Goal: Check status: Check status

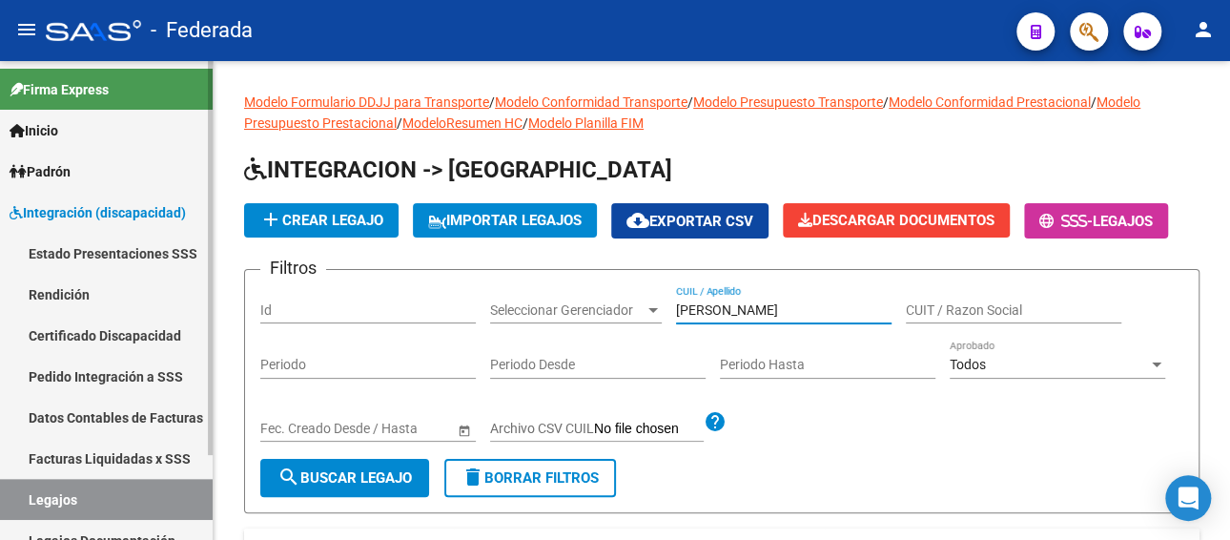
scroll to position [16, 0]
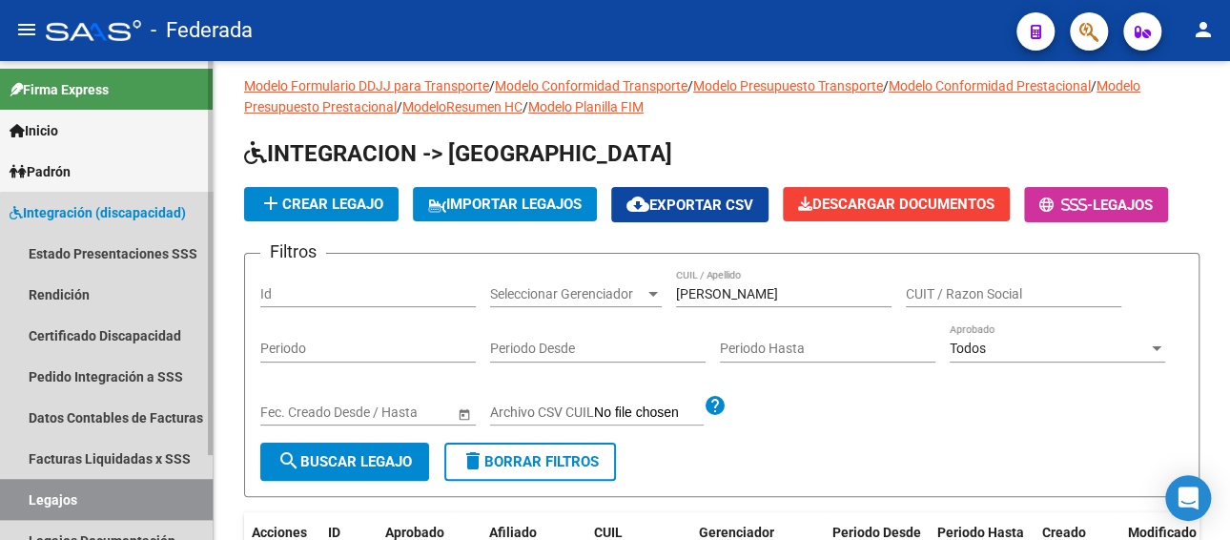
click at [134, 501] on link "Legajos" at bounding box center [106, 499] width 213 height 41
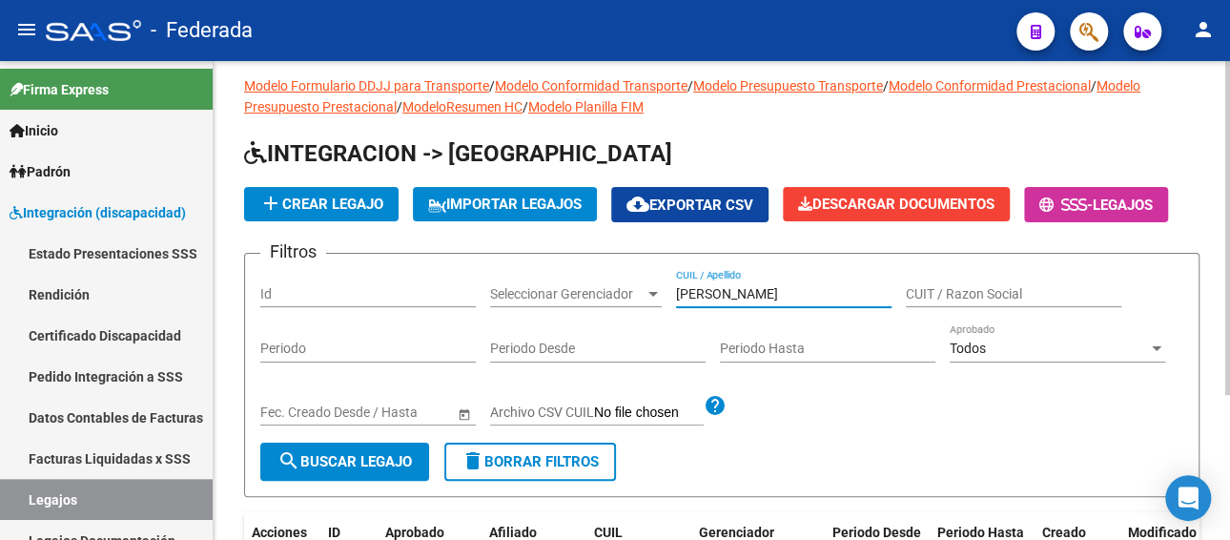
drag, startPoint x: 815, startPoint y: 293, endPoint x: 717, endPoint y: 288, distance: 98.3
click at [719, 292] on input "[PERSON_NAME]" at bounding box center [783, 294] width 215 height 16
paste input "[PERSON_NAME]"
type input "M"
paste input "[PERSON_NAME]"
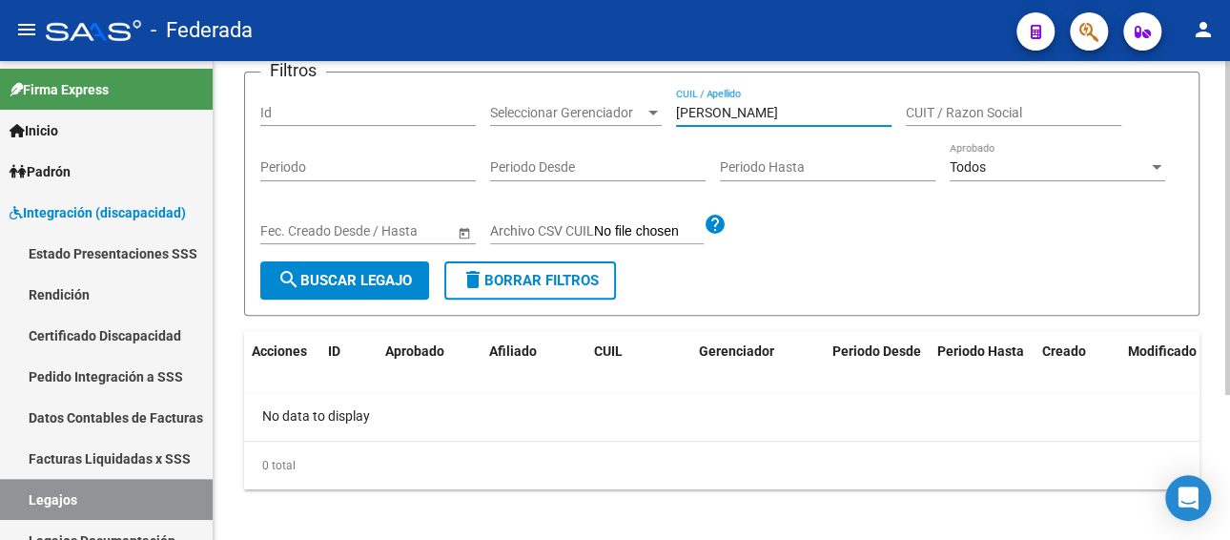
scroll to position [207, 0]
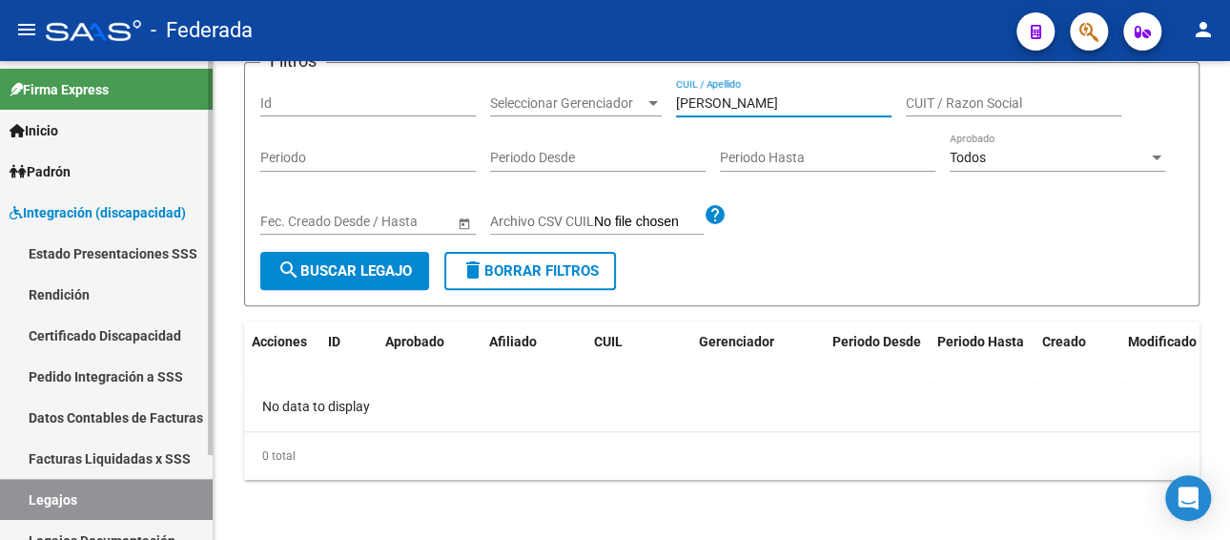
type input "[PERSON_NAME]"
click at [127, 500] on link "Legajos" at bounding box center [106, 499] width 213 height 41
click at [127, 460] on link "Facturas Liquidadas x SSS" at bounding box center [106, 458] width 213 height 41
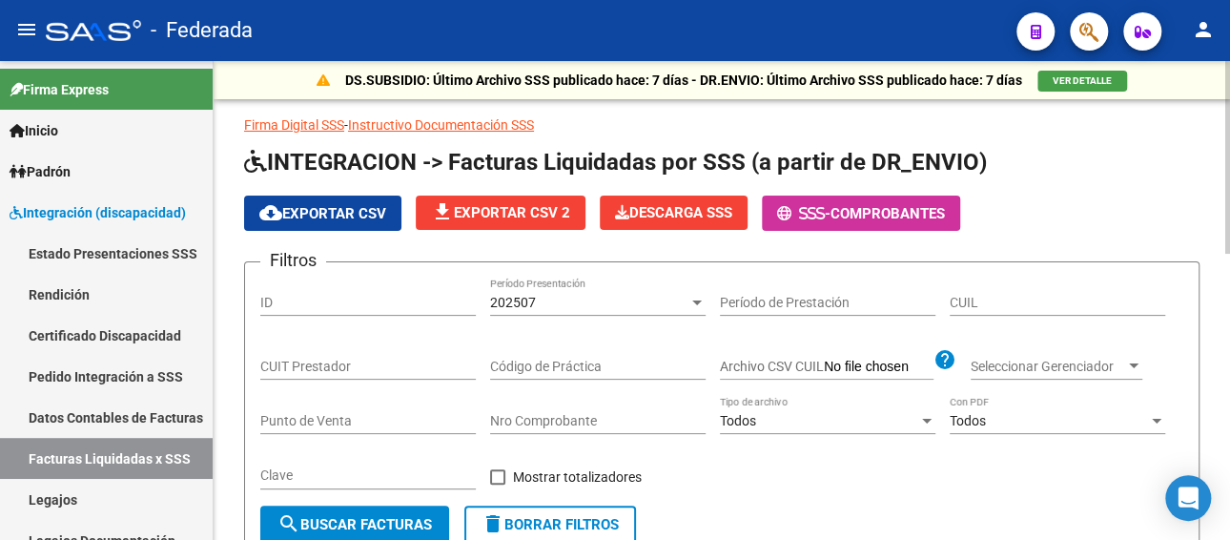
click at [559, 318] on div "202507 Período Presentación" at bounding box center [597, 304] width 215 height 54
click at [559, 305] on div "202507" at bounding box center [589, 303] width 198 height 16
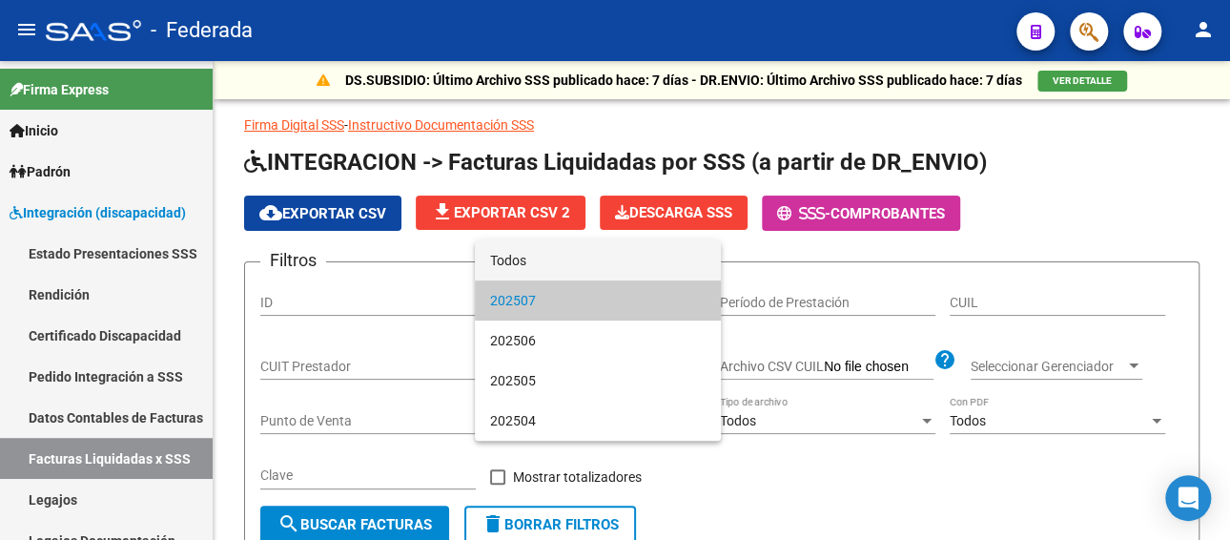
click at [559, 266] on span "Todos" at bounding box center [597, 260] width 215 height 40
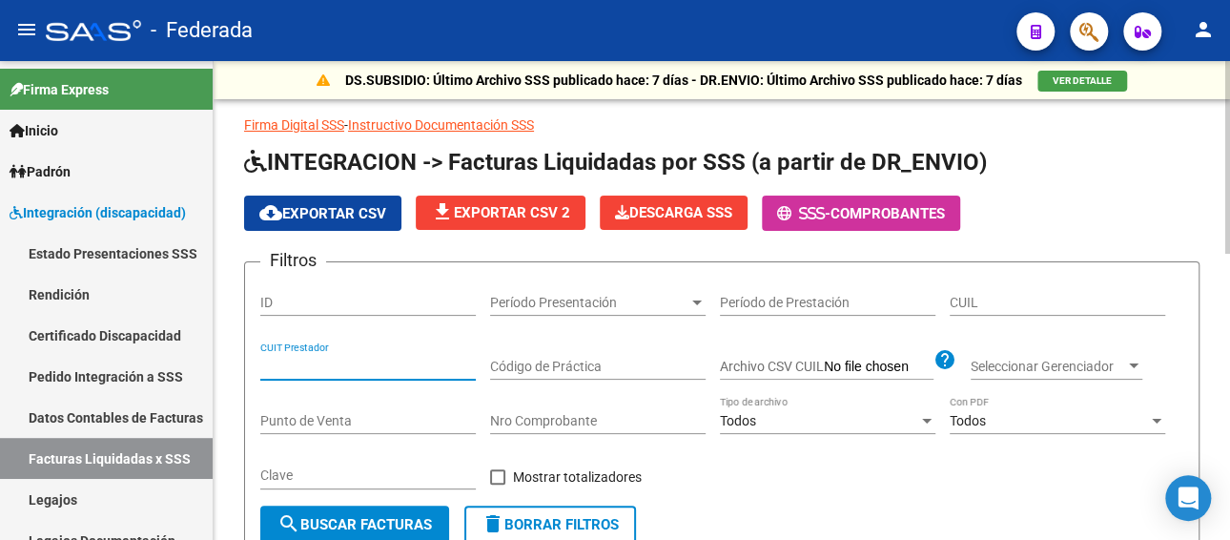
click at [419, 364] on input "CUIT Prestador" at bounding box center [367, 366] width 215 height 16
paste input "27-38818972-5"
type input "27-38818972-5"
click at [349, 514] on button "search Buscar Facturas" at bounding box center [354, 524] width 189 height 38
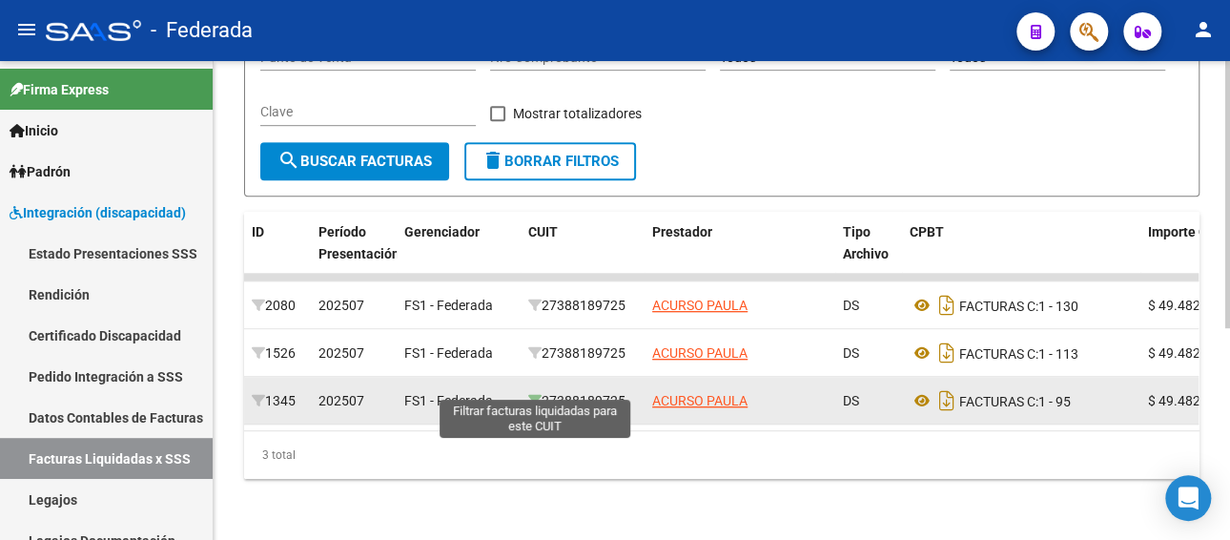
drag, startPoint x: 635, startPoint y: 379, endPoint x: 540, endPoint y: 382, distance: 95.4
click at [540, 390] on div "27388189725" at bounding box center [582, 401] width 109 height 22
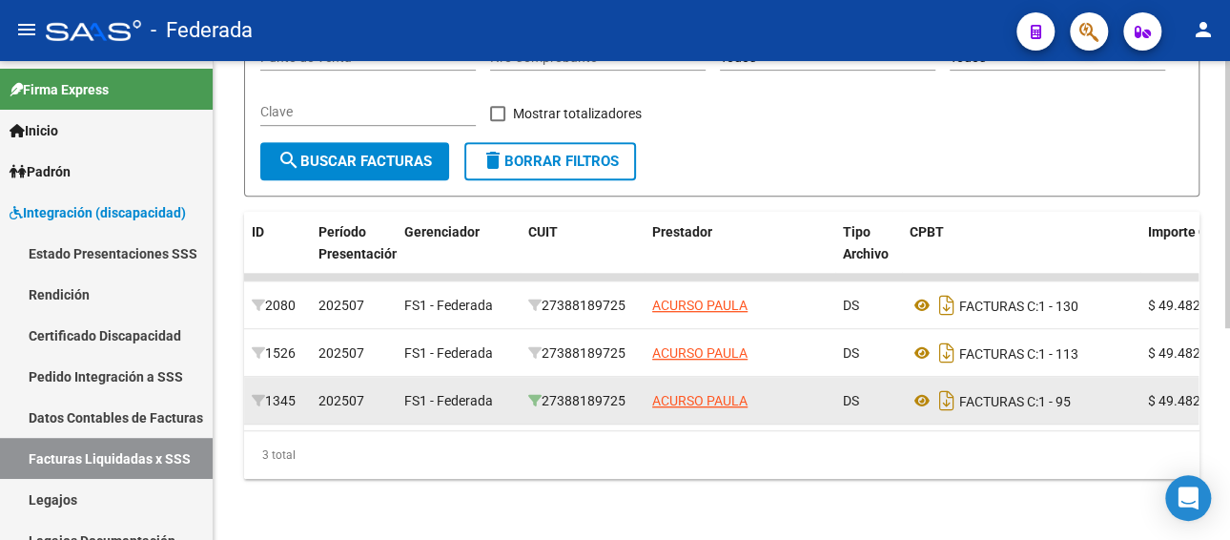
copy div "27388189725"
